Goal: Connect with others: Connect with others

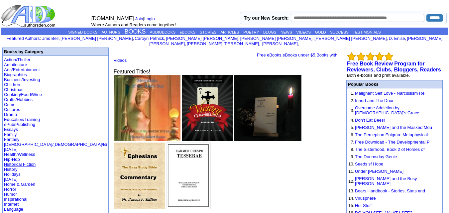
click at [18, 162] on link "Historical Fiction" at bounding box center [20, 164] width 32 height 5
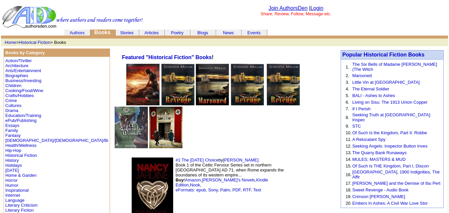
click at [132, 157] on img at bounding box center [153, 191] width 42 height 69
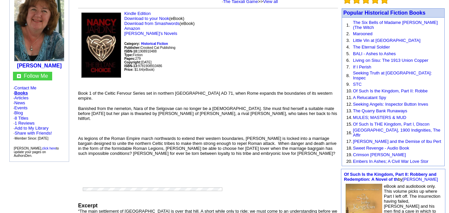
scroll to position [74, 0]
click at [35, 125] on link "Add to My Library" at bounding box center [32, 127] width 34 height 5
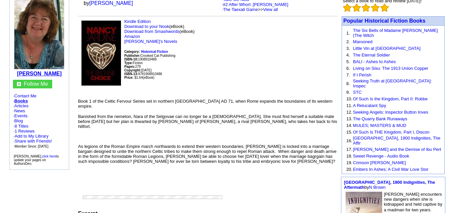
scroll to position [65, 0]
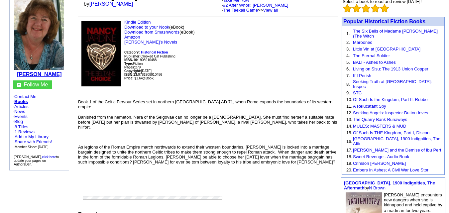
drag, startPoint x: 61, startPoint y: 70, endPoint x: 22, endPoint y: 71, distance: 39.5
click at [22, 71] on td "[PERSON_NAME]" at bounding box center [39, 35] width 56 height 86
copy b "[PERSON_NAME]"
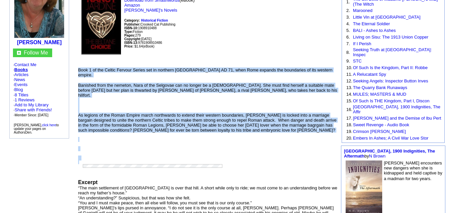
scroll to position [103, 0]
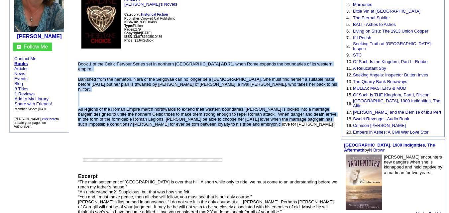
drag, startPoint x: 79, startPoint y: 160, endPoint x: 248, endPoint y: 109, distance: 176.5
click at [248, 109] on td "Kindle Edition Download to your Nook (eBook) Download from Smashwords (eBook) A…" at bounding box center [208, 127] width 260 height 291
copy td "Book 1 of the Celtic Fervour Series set in northern Roman Britain AD 71, when R…"
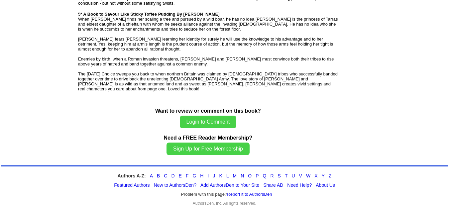
scroll to position [585, 0]
click at [153, 176] on div "Authors A-Z: A B C D E F G H I J K L M N O P Q R S T U V W X Y Z" at bounding box center [225, 175] width 448 height 5
click at [170, 184] on link "New to AuthorsDen?" at bounding box center [175, 184] width 43 height 5
click at [173, 175] on link "D" at bounding box center [172, 175] width 3 height 5
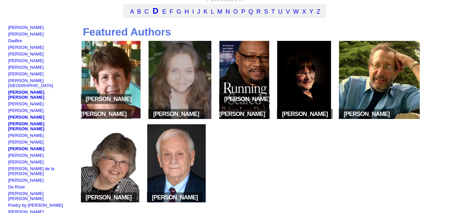
scroll to position [53, 0]
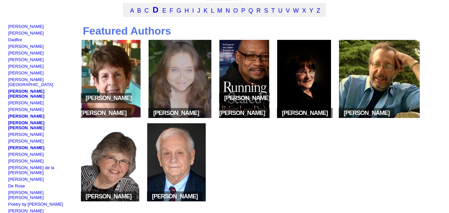
click at [173, 165] on img at bounding box center [176, 162] width 58 height 78
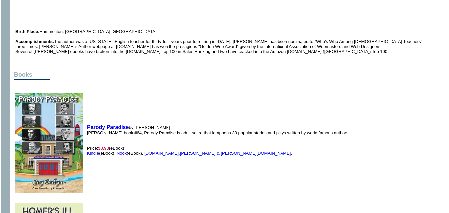
scroll to position [420, 0]
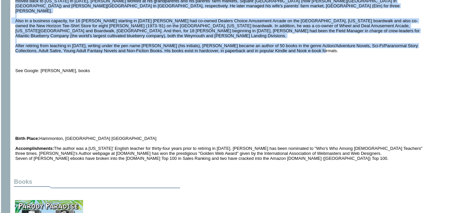
drag, startPoint x: 157, startPoint y: 50, endPoint x: 316, endPoint y: 37, distance: 159.7
copy td "Jay Dubya : sitemap · books · articles · news · short stories · reviews · blogs…"
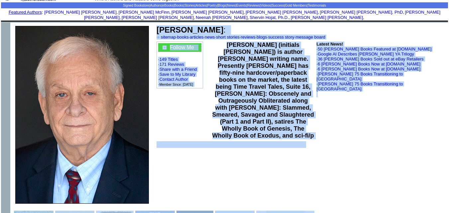
scroll to position [0, 0]
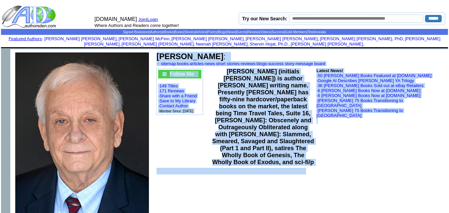
click at [207, 51] on td "Jay Dubya : sitemap · books · articles · news · short stories · reviews · blogs…" at bounding box center [300, 59] width 291 height 16
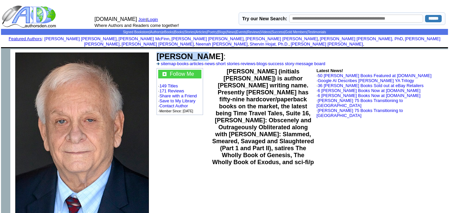
drag, startPoint x: 195, startPoint y: 51, endPoint x: 158, endPoint y: 53, distance: 37.3
click at [158, 53] on b "Jay Dubya" at bounding box center [189, 56] width 67 height 9
copy b "Jay Dubya"
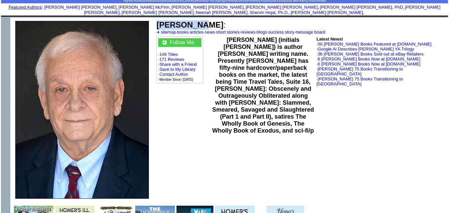
scroll to position [32, 0]
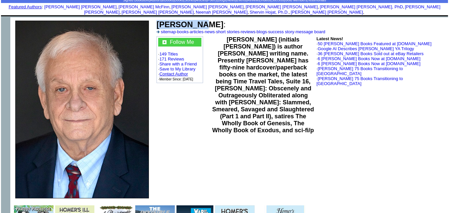
click at [172, 71] on link "Contact Author" at bounding box center [173, 73] width 29 height 5
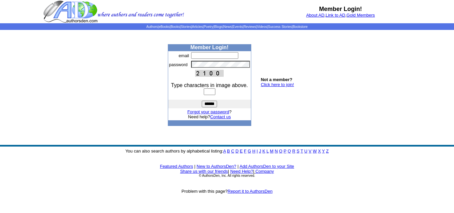
click at [264, 84] on link "Click here to join!" at bounding box center [277, 84] width 33 height 5
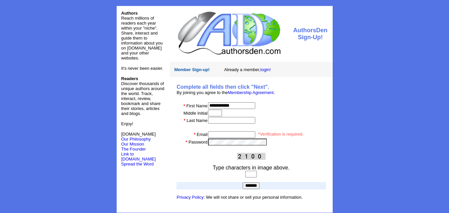
type input "**********"
click at [221, 111] on input "text" at bounding box center [215, 113] width 14 height 7
type input "*"
drag, startPoint x: 238, startPoint y: 102, endPoint x: 219, endPoint y: 106, distance: 19.6
click at [219, 106] on input "**********" at bounding box center [231, 105] width 47 height 7
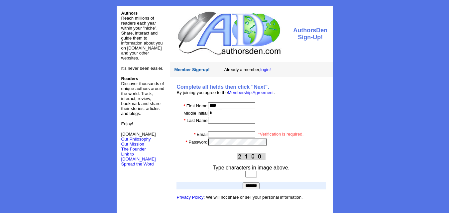
type input "****"
click at [221, 119] on input "text" at bounding box center [231, 120] width 47 height 7
type input "*******"
click at [225, 134] on input "email" at bounding box center [231, 134] width 47 height 7
type input "**********"
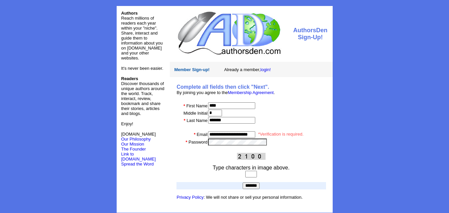
click at [245, 173] on input "text" at bounding box center [251, 174] width 12 height 7
type input "****"
click at [248, 186] on input "*******" at bounding box center [251, 185] width 17 height 7
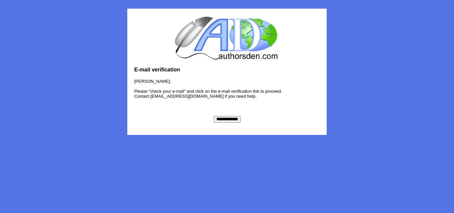
click at [226, 119] on input "**********" at bounding box center [227, 119] width 27 height 7
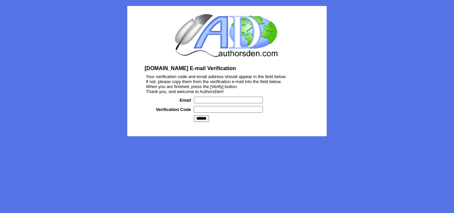
click at [215, 101] on input "text" at bounding box center [228, 100] width 69 height 7
type input "**********"
click at [232, 111] on input "text" at bounding box center [228, 109] width 69 height 7
paste input "*******"
type input "*******"
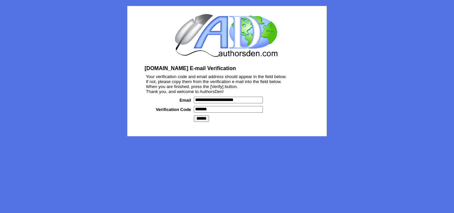
click at [198, 117] on input "******" at bounding box center [201, 118] width 15 height 7
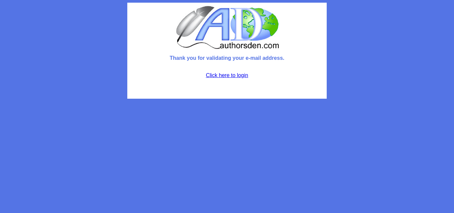
click at [230, 74] on link "Click here to login" at bounding box center [227, 75] width 42 height 6
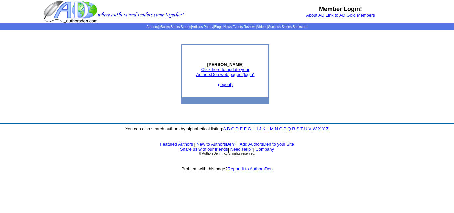
click at [237, 129] on link "D" at bounding box center [236, 128] width 3 height 5
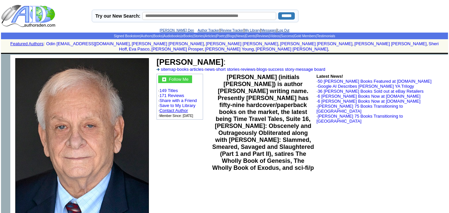
click at [180, 108] on link "Contact Author" at bounding box center [173, 110] width 29 height 5
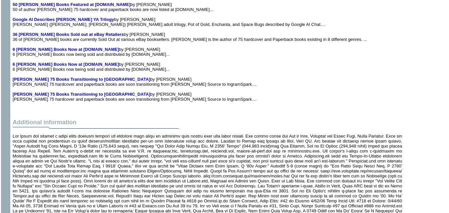
scroll to position [4843, 0]
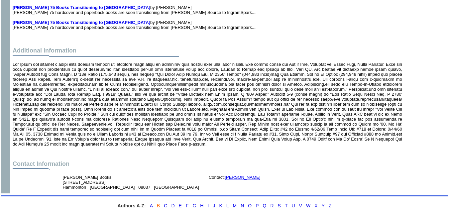
click at [158, 203] on link "B" at bounding box center [158, 205] width 3 height 5
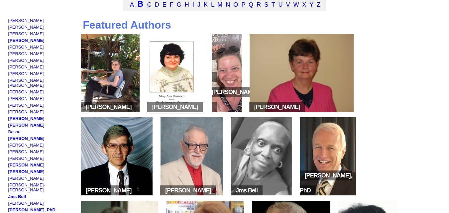
scroll to position [60, 0]
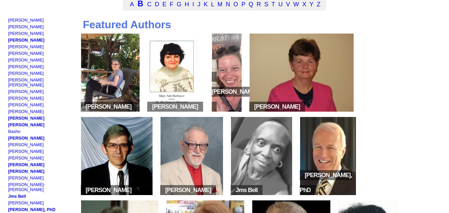
click at [130, 175] on img at bounding box center [117, 156] width 72 height 78
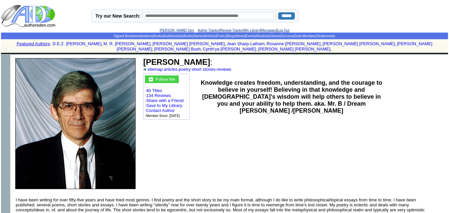
drag, startPoint x: 212, startPoint y: 58, endPoint x: 144, endPoint y: 58, distance: 68.1
click at [144, 58] on b "Donald J Beaulieu" at bounding box center [176, 61] width 67 height 9
copy b "Donald J Beaulieu"
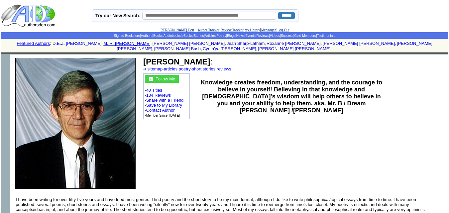
click at [134, 42] on link "M. R. Mathias" at bounding box center [126, 43] width 47 height 5
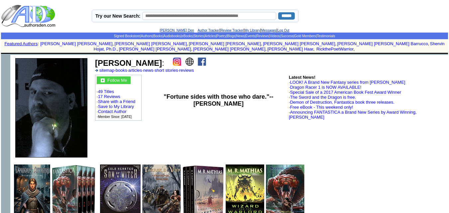
click at [198, 57] on img at bounding box center [202, 61] width 8 height 8
click at [337, 42] on link "Mary Ann Barrucco" at bounding box center [382, 43] width 91 height 5
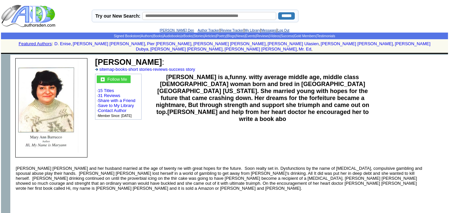
drag, startPoint x: 176, startPoint y: 56, endPoint x: 97, endPoint y: 57, distance: 78.7
click at [97, 57] on b "Mary Ann D Barrucco" at bounding box center [128, 61] width 67 height 9
copy b "Mary Ann D Barrucco"
click at [203, 41] on link "William Martell" at bounding box center [229, 43] width 72 height 5
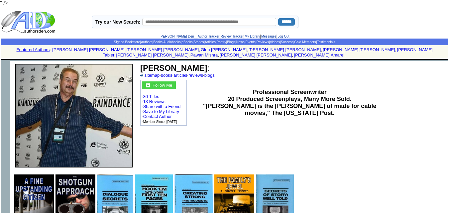
drag, startPoint x: 204, startPoint y: 63, endPoint x: 143, endPoint y: 66, distance: 60.9
click at [143, 66] on font "William C Martell :" at bounding box center [174, 67] width 69 height 9
copy b "William C Martell"
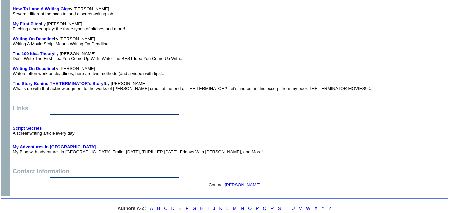
scroll to position [2707, 0]
click at [187, 206] on link "F" at bounding box center [187, 208] width 3 height 5
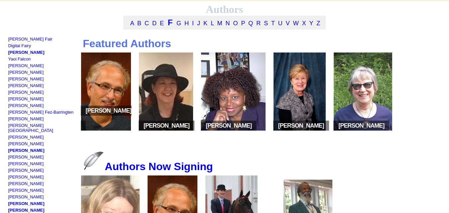
scroll to position [42, 0]
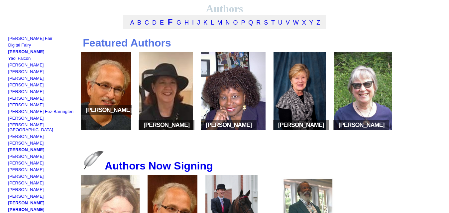
click at [297, 104] on img at bounding box center [299, 91] width 52 height 78
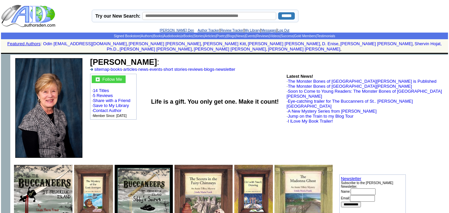
drag, startPoint x: 158, startPoint y: 57, endPoint x: 91, endPoint y: 55, distance: 66.8
click at [91, 57] on font "[PERSON_NAME] :" at bounding box center [124, 61] width 69 height 9
copy b "[PERSON_NAME]"
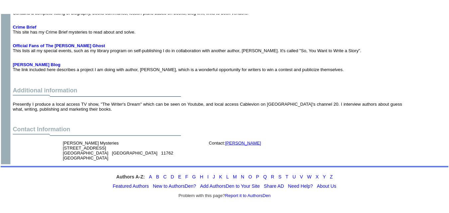
scroll to position [1625, 0]
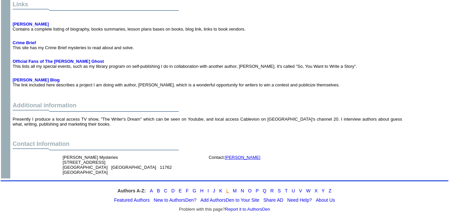
click at [227, 188] on link "L" at bounding box center [227, 190] width 3 height 5
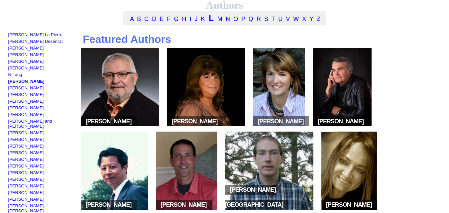
scroll to position [49, 0]
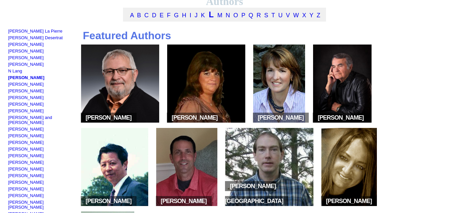
click at [115, 112] on img at bounding box center [120, 84] width 78 height 78
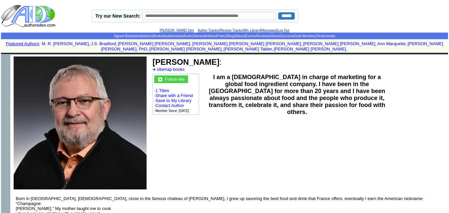
drag, startPoint x: 225, startPoint y: 57, endPoint x: 153, endPoint y: 58, distance: 71.8
click at [153, 58] on b "[PERSON_NAME]" at bounding box center [185, 61] width 67 height 9
copy b "[PERSON_NAME]"
